Goal: Check status

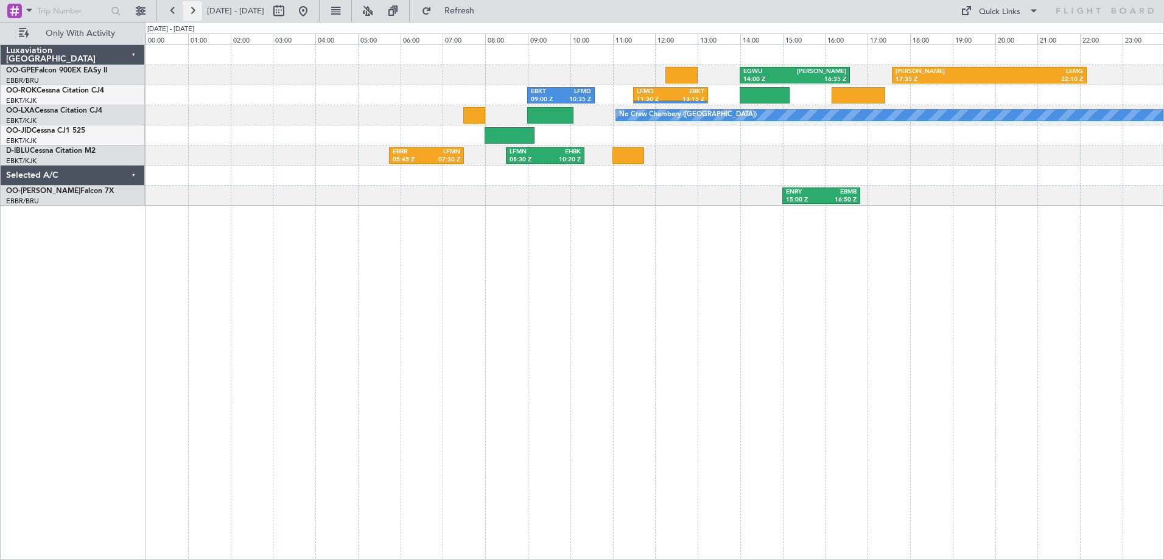
click at [194, 11] on button at bounding box center [192, 10] width 19 height 19
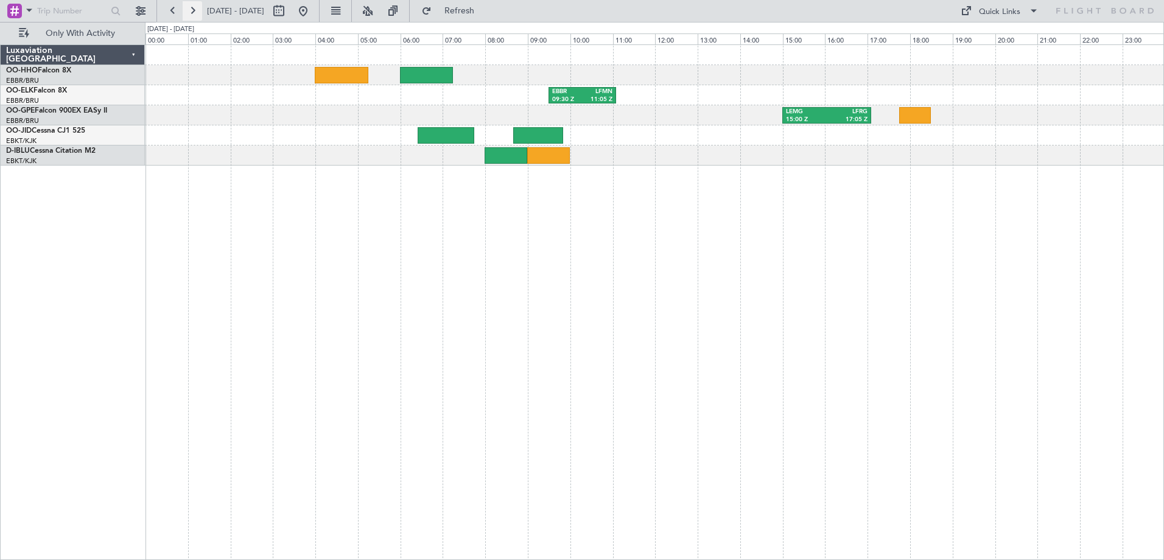
click at [194, 12] on button at bounding box center [192, 10] width 19 height 19
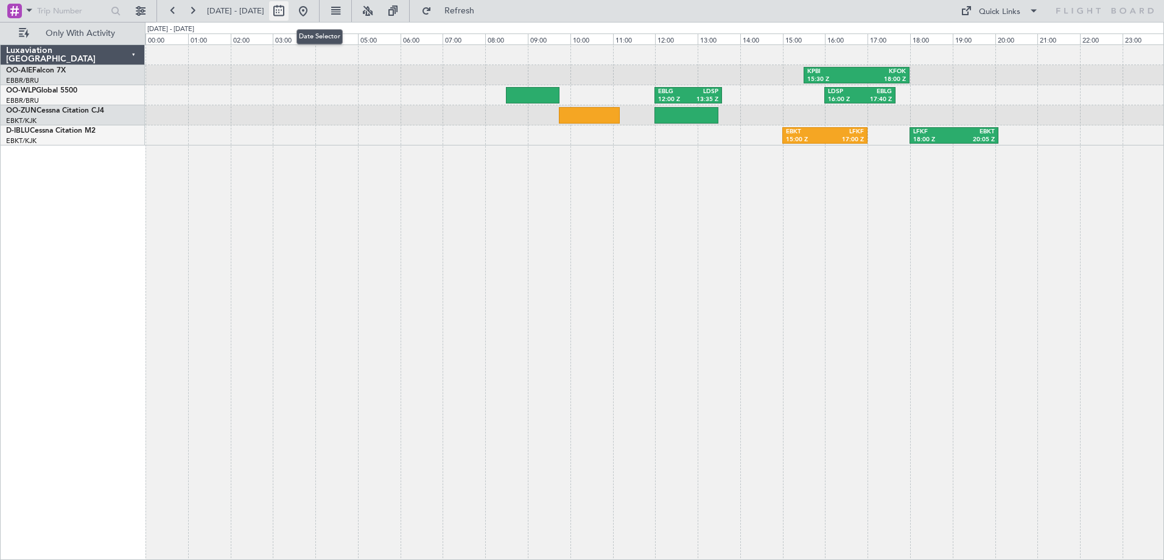
click at [289, 9] on button at bounding box center [278, 10] width 19 height 19
select select "8"
select select "2025"
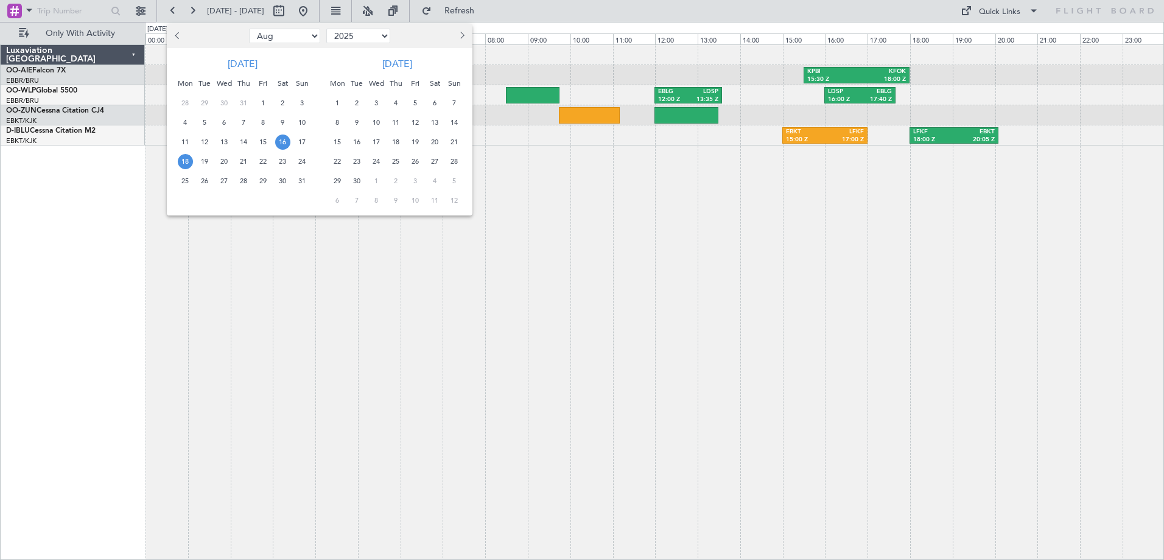
click at [179, 160] on span "18" at bounding box center [185, 161] width 15 height 15
click at [178, 160] on span "18" at bounding box center [185, 161] width 15 height 15
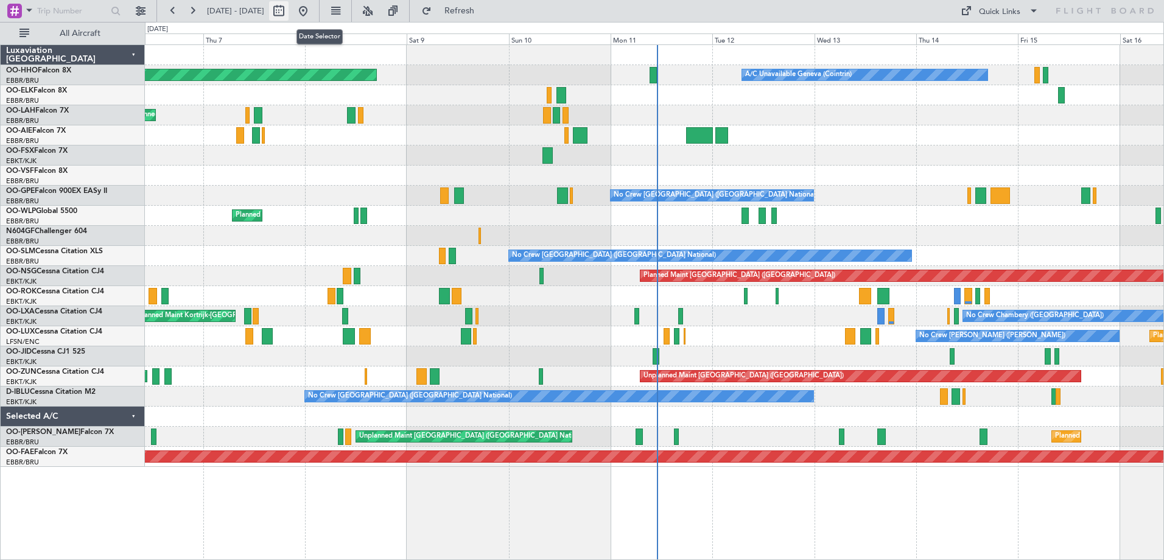
click at [289, 4] on button at bounding box center [278, 10] width 19 height 19
select select "8"
select select "2025"
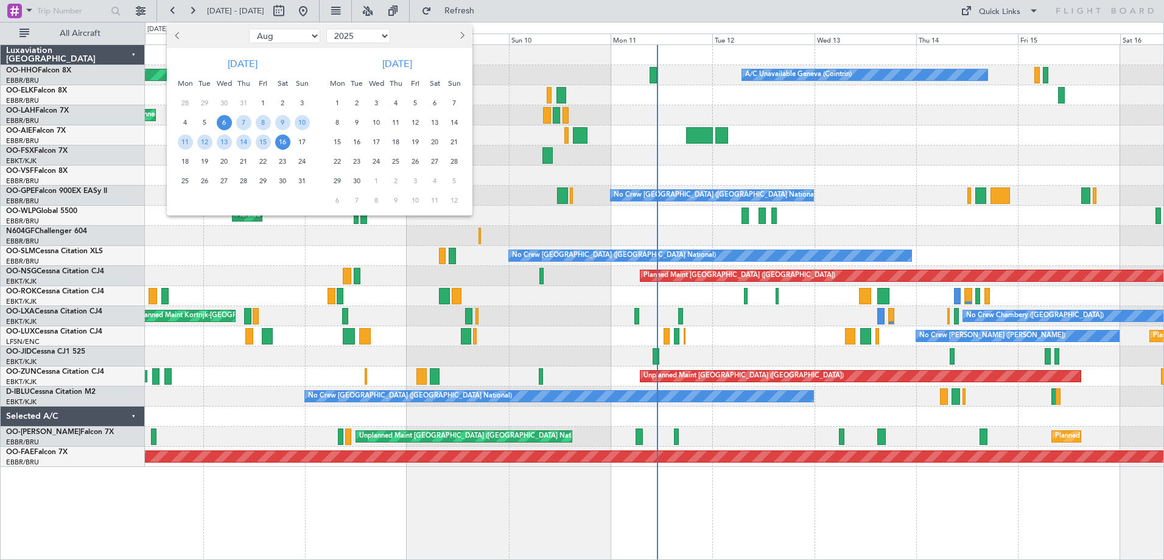
click at [184, 161] on span "18" at bounding box center [185, 161] width 15 height 15
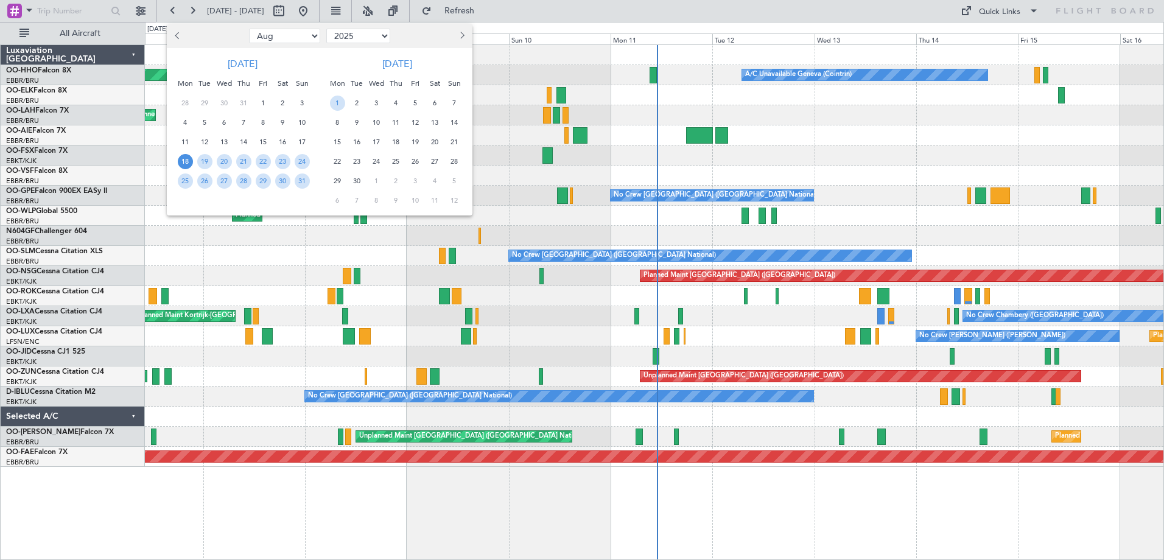
click at [184, 161] on span "18" at bounding box center [185, 161] width 15 height 15
